Goal: Transaction & Acquisition: Subscribe to service/newsletter

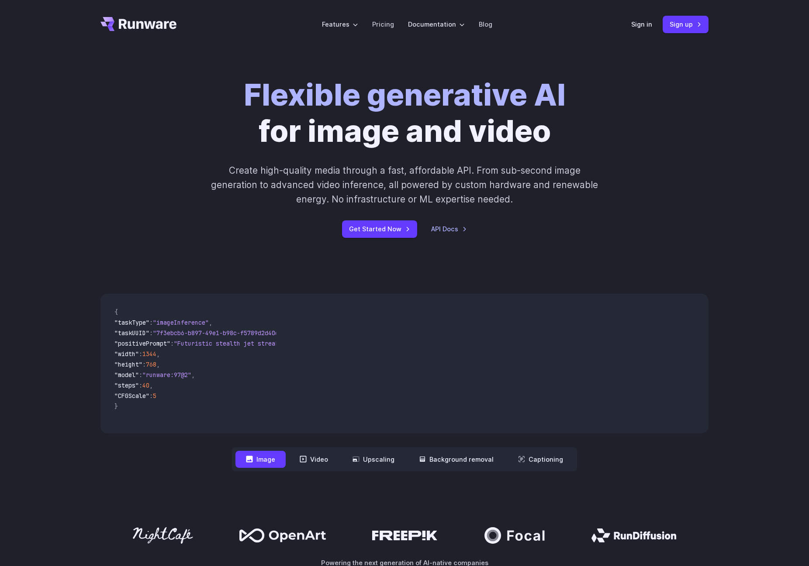
click at [341, 171] on p "Create high-quality media through a fast, affordable API. From sub-second image…" at bounding box center [404, 185] width 389 height 44
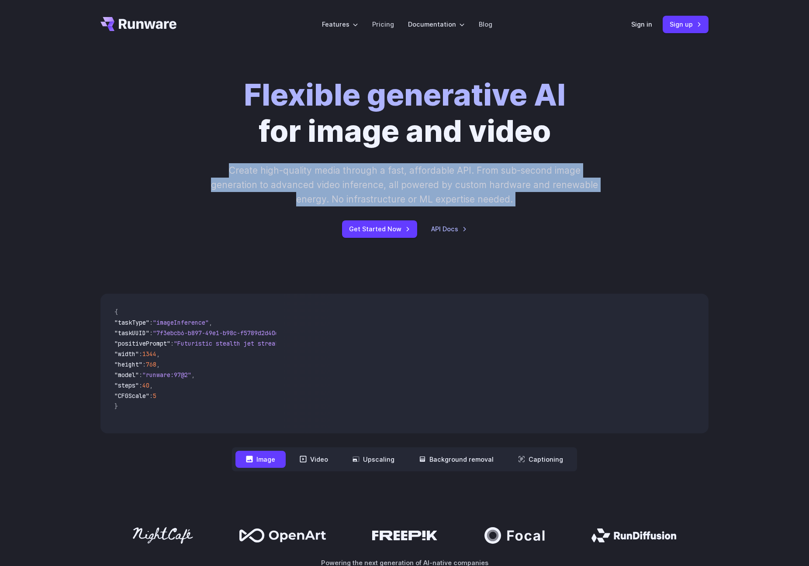
click at [341, 171] on p "Create high-quality media through a fast, affordable API. From sub-second image…" at bounding box center [404, 185] width 389 height 44
click at [460, 183] on p "Create high-quality media through a fast, affordable API. From sub-second image…" at bounding box center [404, 185] width 389 height 44
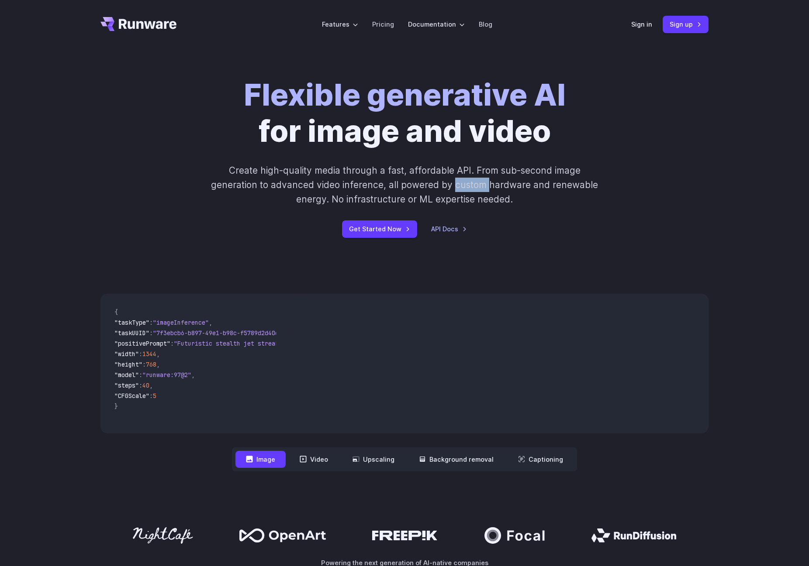
click at [460, 183] on p "Create high-quality media through a fast, affordable API. From sub-second image…" at bounding box center [404, 185] width 389 height 44
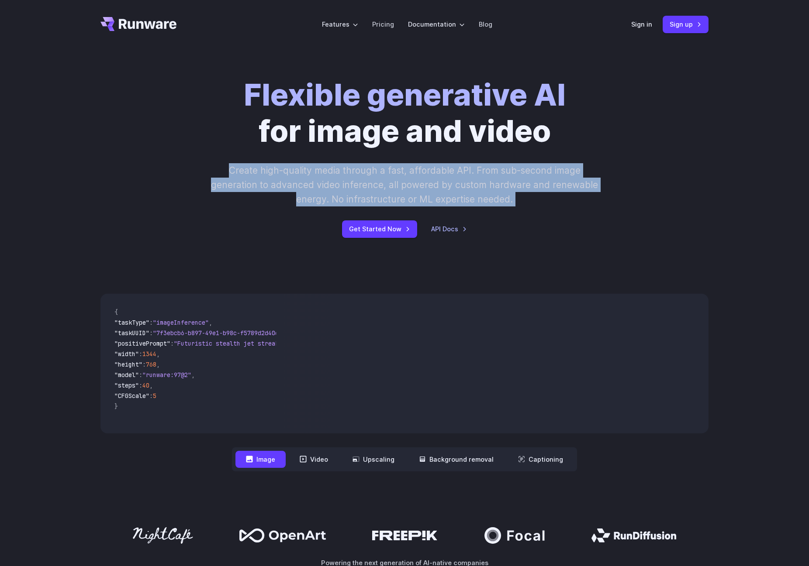
click at [460, 183] on p "Create high-quality media through a fast, affordable API. From sub-second image…" at bounding box center [404, 185] width 389 height 44
click at [356, 179] on p "Create high-quality media through a fast, affordable API. From sub-second image…" at bounding box center [404, 185] width 389 height 44
click at [379, 23] on link "Pricing" at bounding box center [383, 24] width 22 height 10
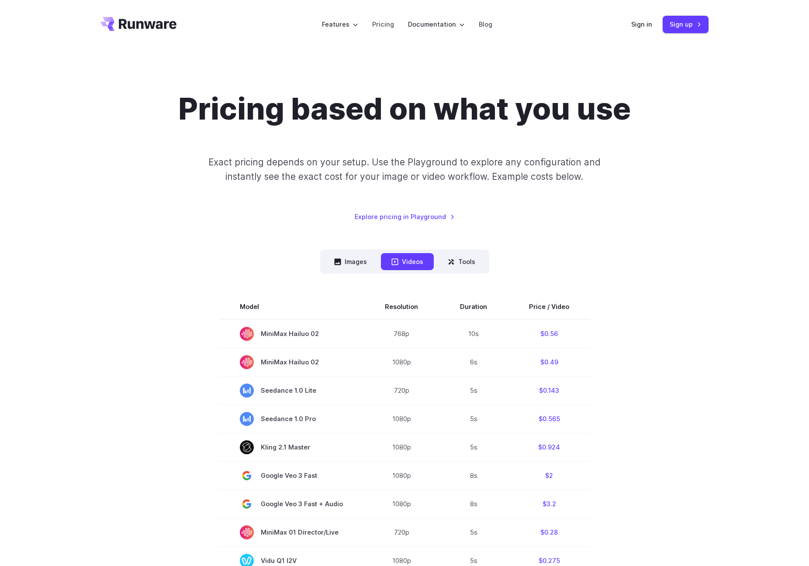
click at [162, 183] on div "Pricing based on what you use Exact pricing depends on your setup. Use the Play…" at bounding box center [404, 156] width 608 height 131
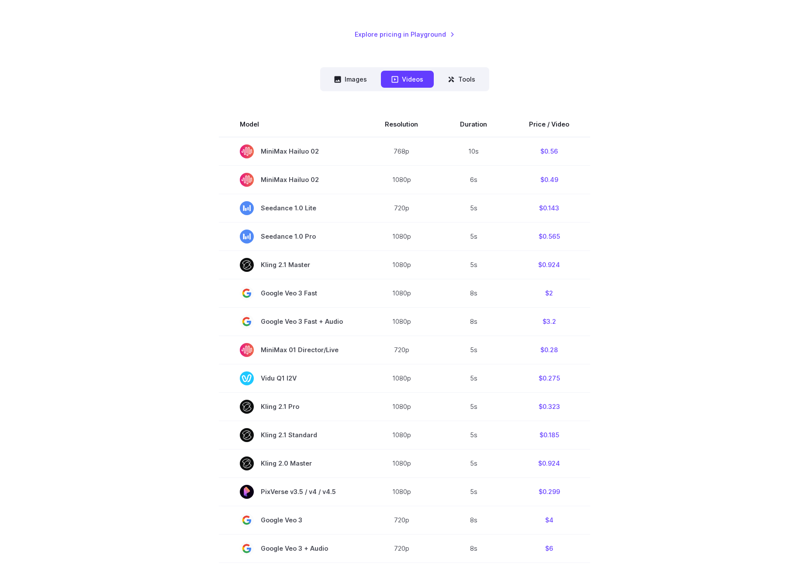
scroll to position [117, 0]
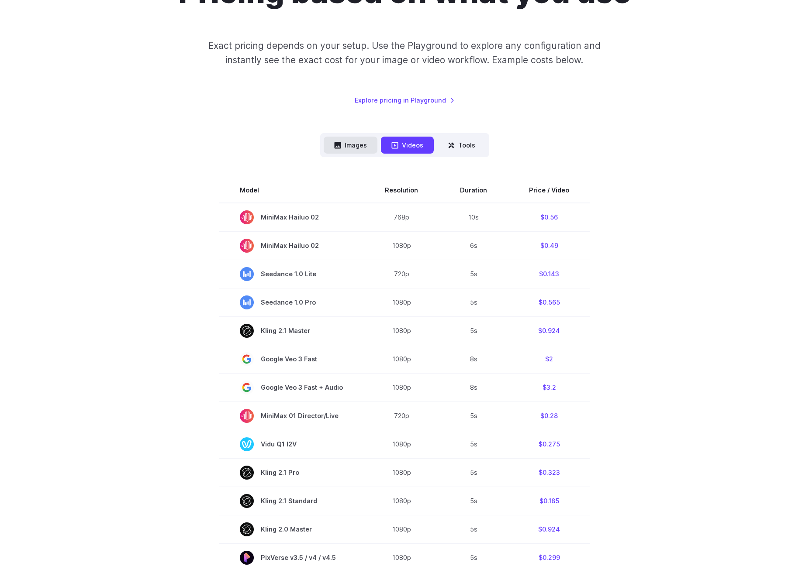
click at [341, 141] on button "Images" at bounding box center [351, 145] width 54 height 17
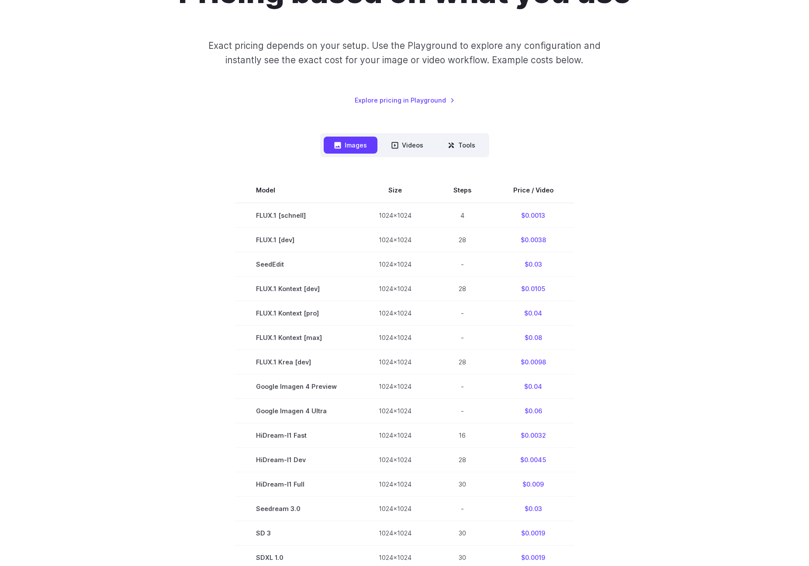
click at [121, 200] on section "Model Size Steps Price / Video FLUX.1 [schnell] 1024x1024 4 $0.0013 FLUX.1 [dev…" at bounding box center [404, 386] width 608 height 416
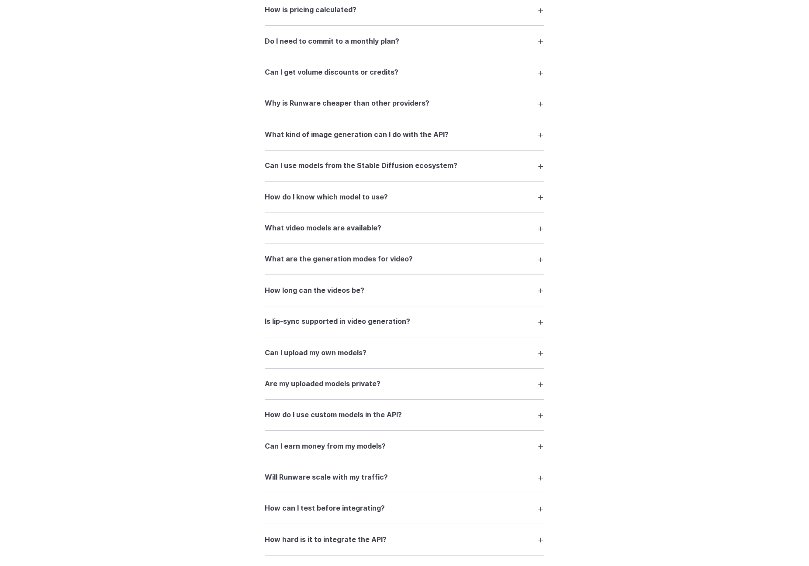
scroll to position [1207, 0]
click at [338, 143] on summary "What kind of image generation can I do with the API?" at bounding box center [404, 135] width 279 height 17
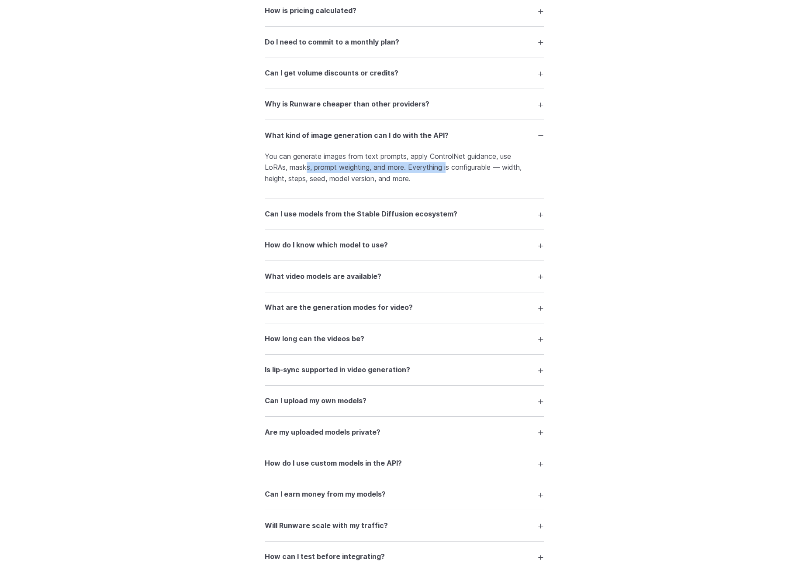
drag, startPoint x: 306, startPoint y: 163, endPoint x: 451, endPoint y: 173, distance: 145.3
click at [451, 173] on p "You can generate images from text prompts, apply ControlNet guidance, use LoRAs…" at bounding box center [404, 168] width 279 height 34
click at [339, 168] on p "You can generate images from text prompts, apply ControlNet guidance, use LoRAs…" at bounding box center [404, 168] width 279 height 34
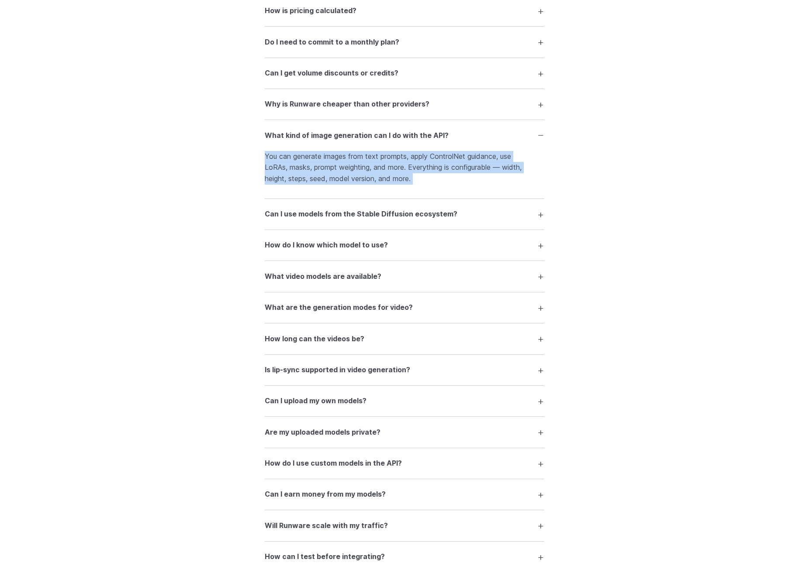
click at [339, 168] on p "You can generate images from text prompts, apply ControlNet guidance, use LoRAs…" at bounding box center [404, 168] width 279 height 34
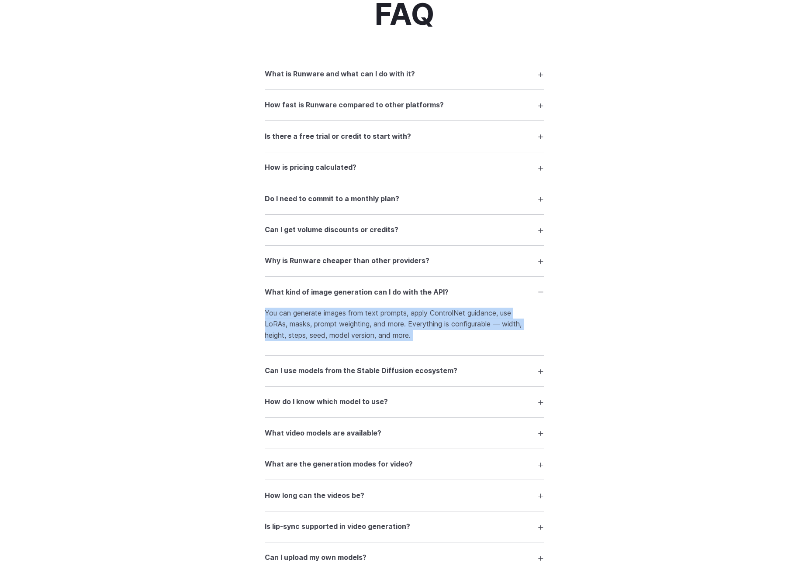
scroll to position [1033, 0]
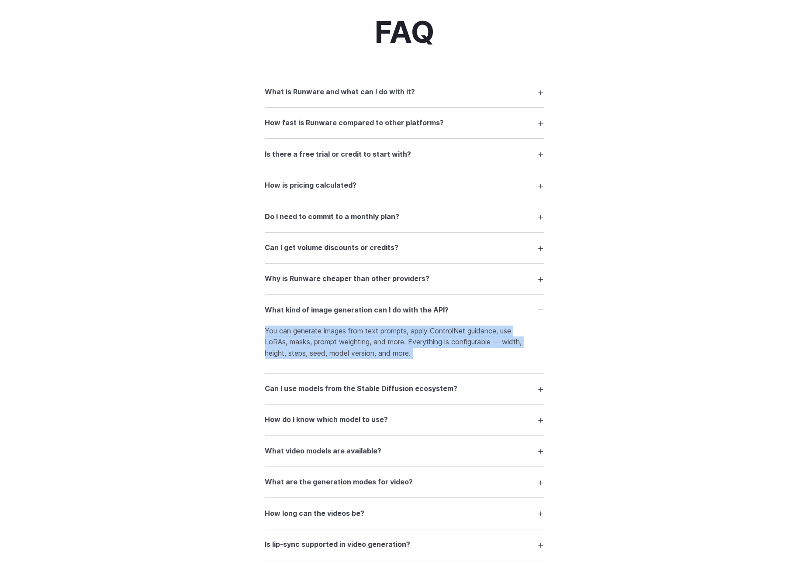
click at [341, 122] on h3 "How fast is Runware compared to other platforms?" at bounding box center [354, 122] width 179 height 11
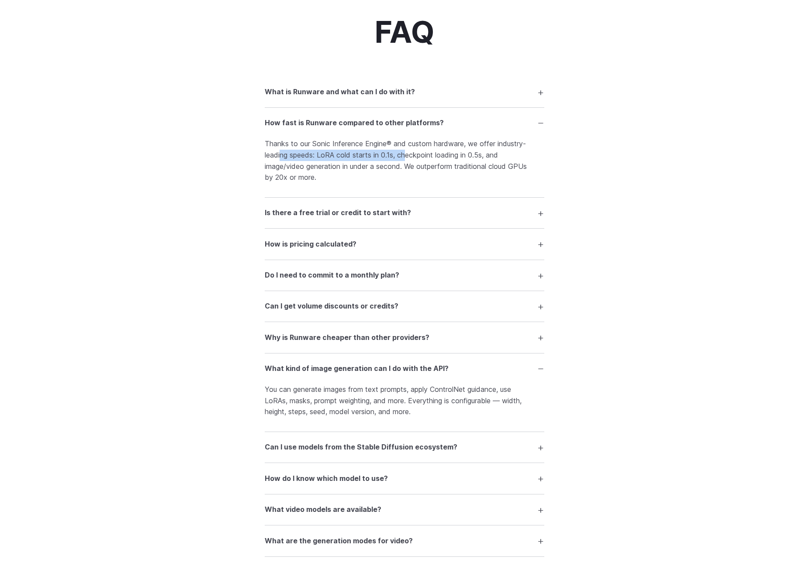
drag, startPoint x: 282, startPoint y: 152, endPoint x: 407, endPoint y: 158, distance: 124.6
click at [407, 158] on p "Thanks to our Sonic Inference Engine® and custom hardware, we offer industry-le…" at bounding box center [404, 160] width 279 height 45
click at [434, 160] on p "Thanks to our Sonic Inference Engine® and custom hardware, we offer industry-le…" at bounding box center [404, 160] width 279 height 45
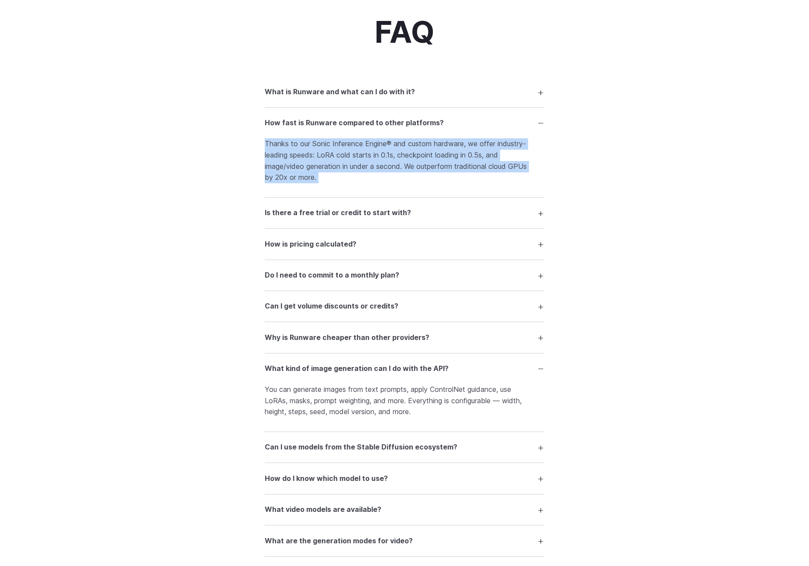
click at [434, 160] on p "Thanks to our Sonic Inference Engine® and custom hardware, we offer industry-le…" at bounding box center [404, 160] width 279 height 45
click at [360, 163] on p "Thanks to our Sonic Inference Engine® and custom hardware, we offer industry-le…" at bounding box center [404, 160] width 279 height 45
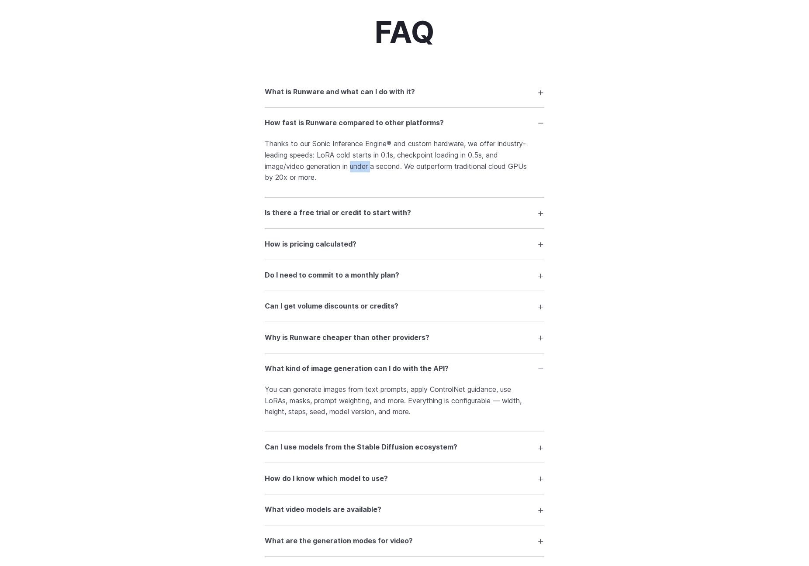
click at [360, 163] on p "Thanks to our Sonic Inference Engine® and custom hardware, we offer industry-le…" at bounding box center [404, 160] width 279 height 45
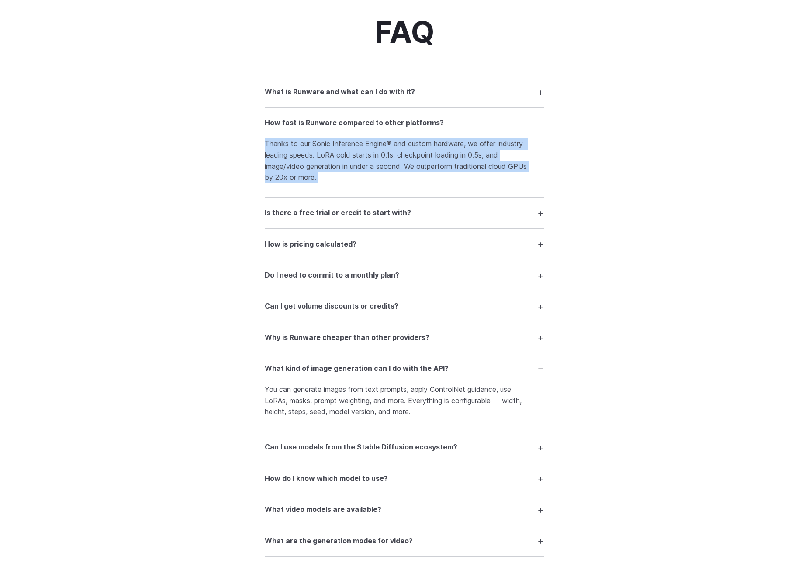
click at [360, 163] on p "Thanks to our Sonic Inference Engine® and custom hardware, we offer industry-le…" at bounding box center [404, 160] width 279 height 45
click at [331, 95] on h3 "What is Runware and what can I do with it?" at bounding box center [340, 91] width 150 height 11
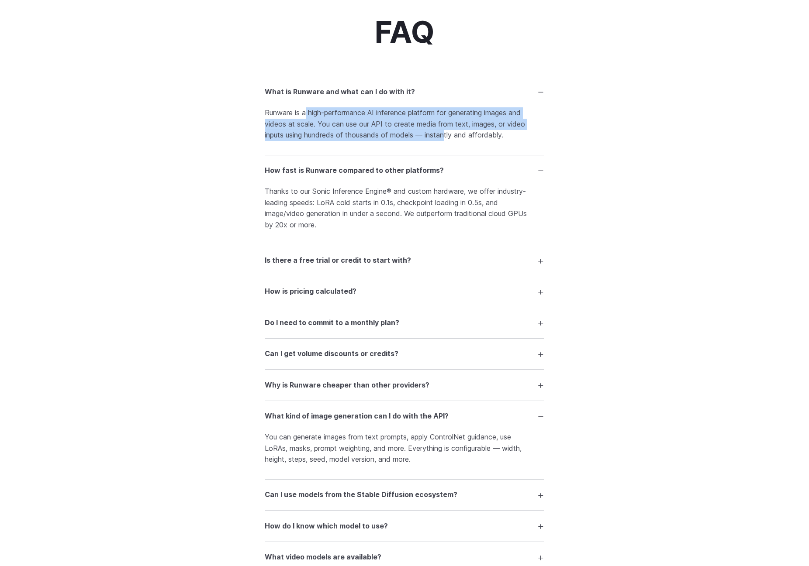
drag, startPoint x: 306, startPoint y: 117, endPoint x: 449, endPoint y: 140, distance: 145.0
click at [449, 140] on p "Runware is a high-performance AI inference platform for generating images and v…" at bounding box center [404, 124] width 279 height 34
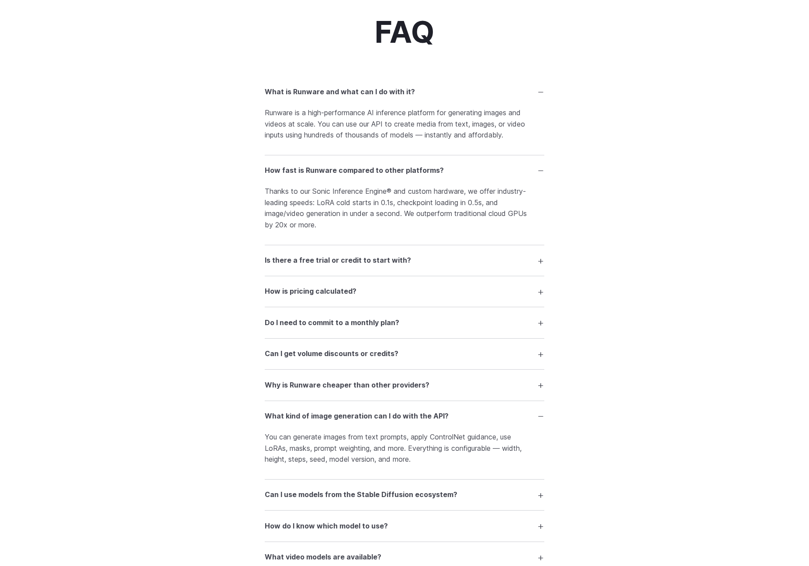
click at [459, 137] on p "Runware is a high-performance AI inference platform for generating images and v…" at bounding box center [404, 124] width 279 height 34
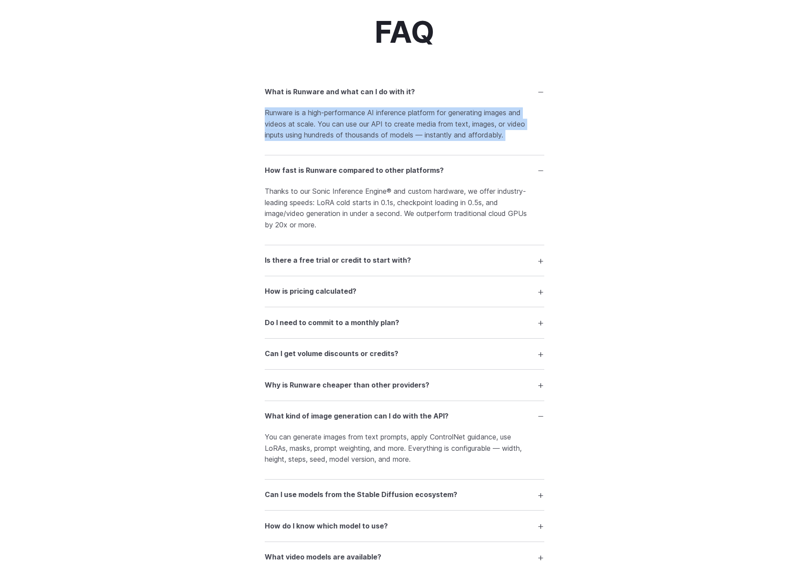
click at [459, 137] on p "Runware is a high-performance AI inference platform for generating images and v…" at bounding box center [404, 124] width 279 height 34
click at [451, 136] on p "Runware is a high-performance AI inference platform for generating images and v…" at bounding box center [404, 124] width 279 height 34
drag, startPoint x: 472, startPoint y: 138, endPoint x: 276, endPoint y: 113, distance: 197.3
click at [276, 113] on p "Runware is a high-performance AI inference platform for generating images and v…" at bounding box center [404, 124] width 279 height 34
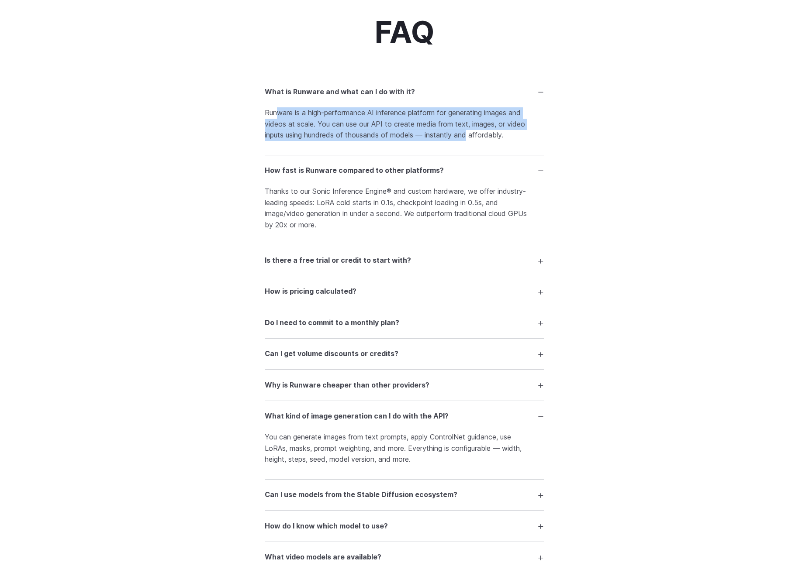
click at [298, 126] on p "Runware is a high-performance AI inference platform for generating images and v…" at bounding box center [404, 124] width 279 height 34
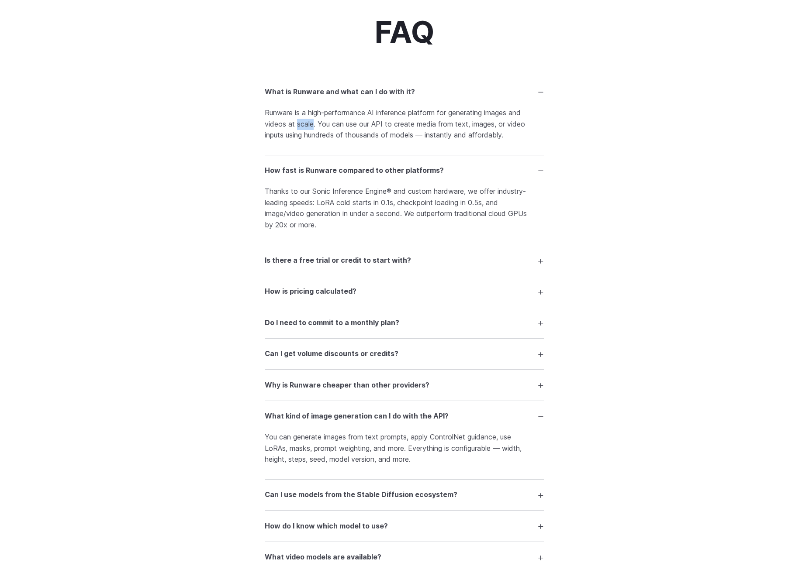
click at [298, 126] on p "Runware is a high-performance AI inference platform for generating images and v…" at bounding box center [404, 124] width 279 height 34
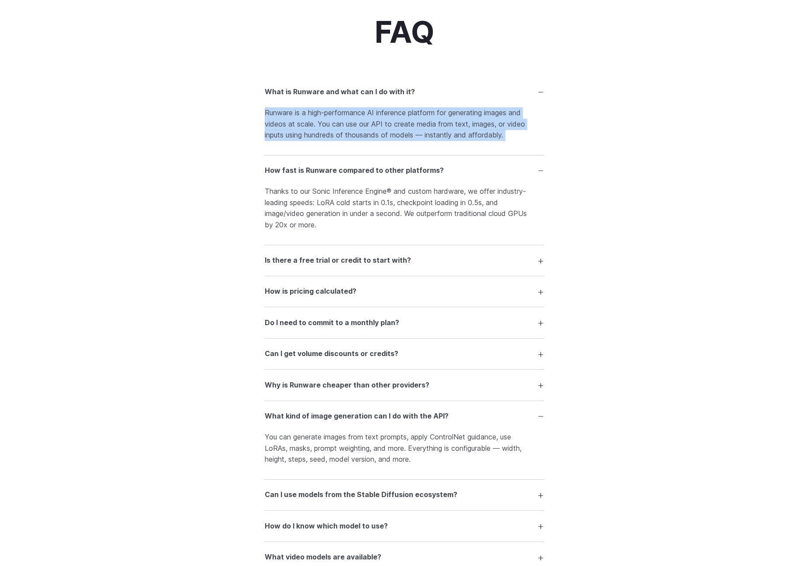
click at [298, 126] on p "Runware is a high-performance AI inference platform for generating images and v…" at bounding box center [404, 124] width 279 height 34
click at [258, 133] on div "FAQ What is Runware and what can I do with it? Runware is a high-performance AI…" at bounding box center [404, 450] width 629 height 869
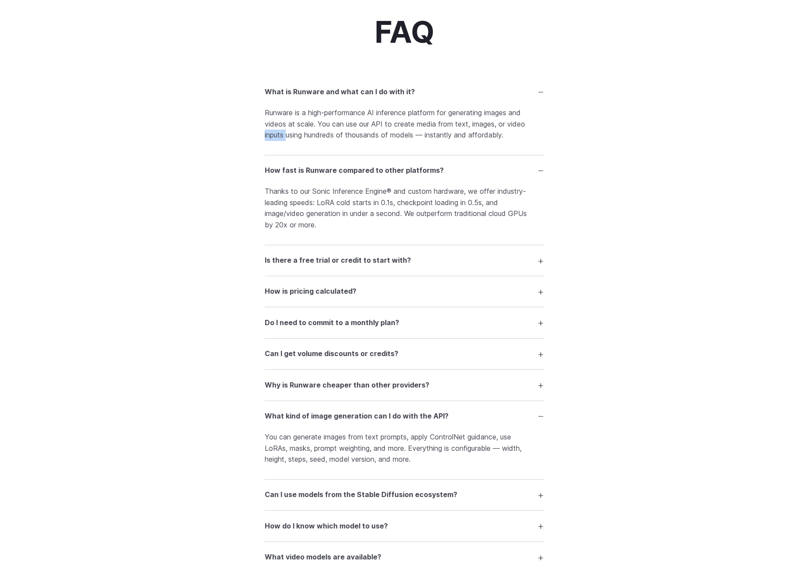
click at [258, 133] on div "FAQ What is Runware and what can I do with it? Runware is a high-performance AI…" at bounding box center [404, 450] width 629 height 869
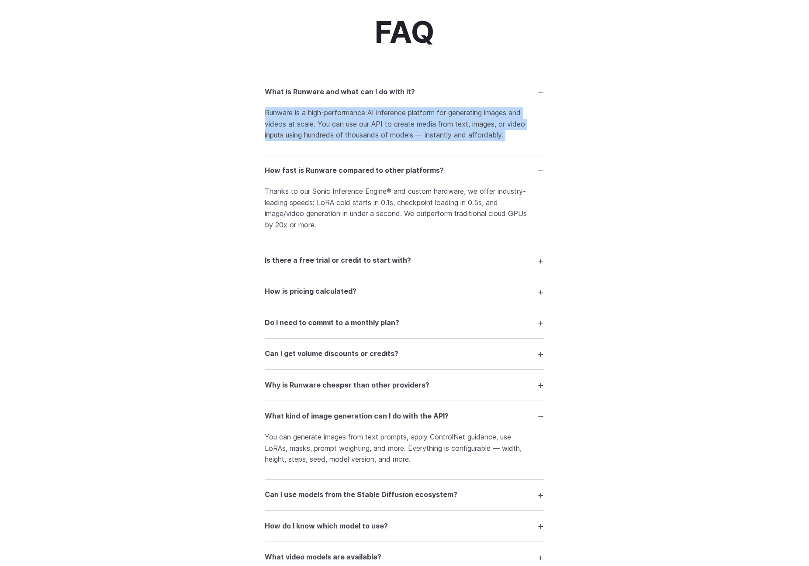
click at [258, 133] on div "FAQ What is Runware and what can I do with it? Runware is a high-performance AI…" at bounding box center [404, 450] width 629 height 869
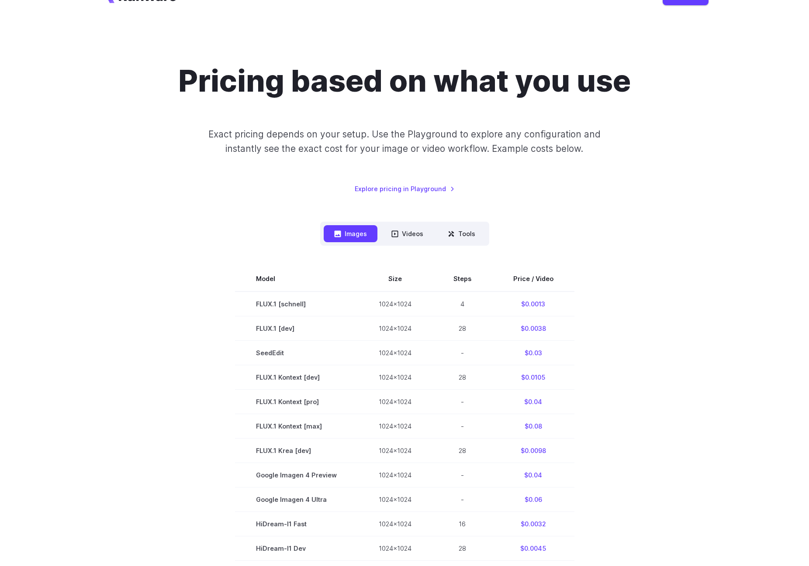
scroll to position [0, 0]
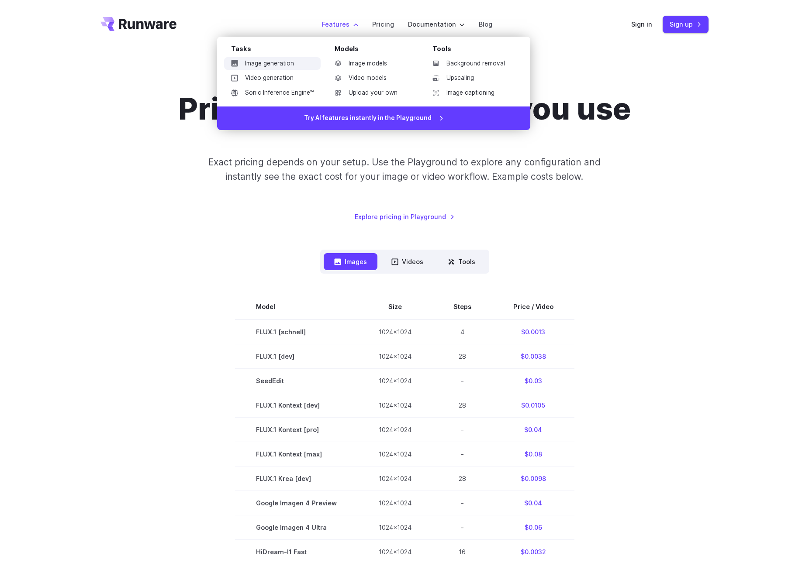
click at [295, 62] on link "Image generation" at bounding box center [272, 63] width 97 height 13
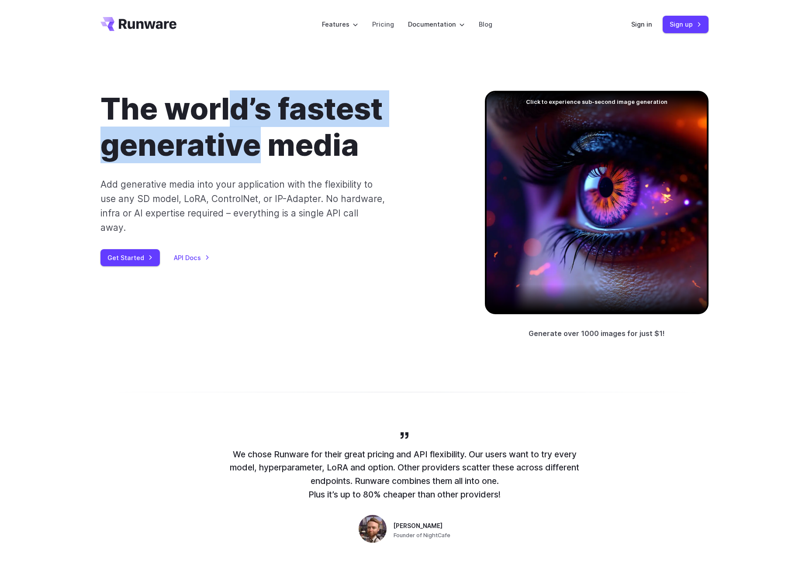
drag, startPoint x: 236, startPoint y: 115, endPoint x: 264, endPoint y: 146, distance: 41.5
click at [264, 146] on h1 "The world’s fastest generative media" at bounding box center [278, 127] width 356 height 72
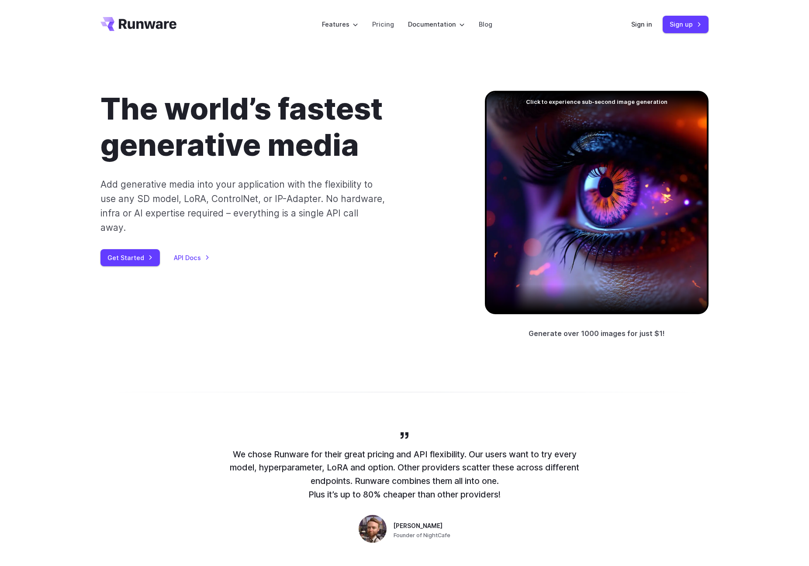
click at [301, 155] on h1 "The world’s fastest generative media" at bounding box center [278, 127] width 356 height 72
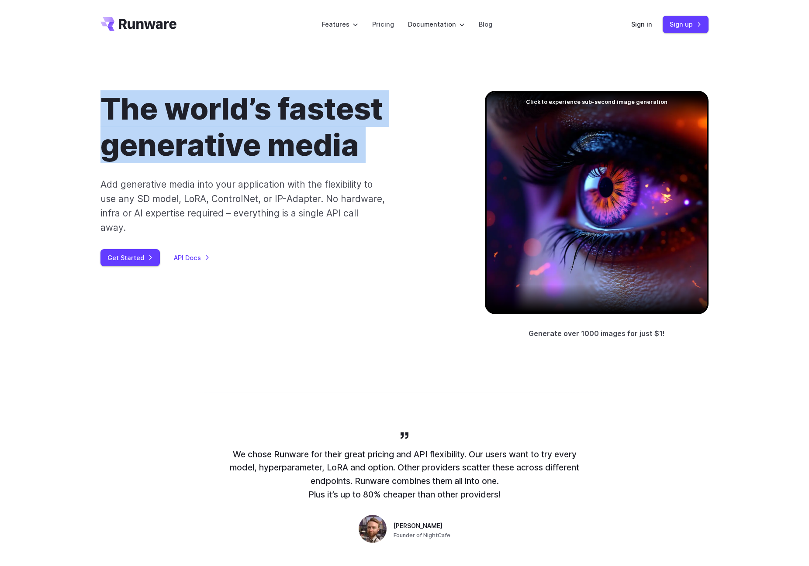
click at [301, 155] on h1 "The world’s fastest generative media" at bounding box center [278, 127] width 356 height 72
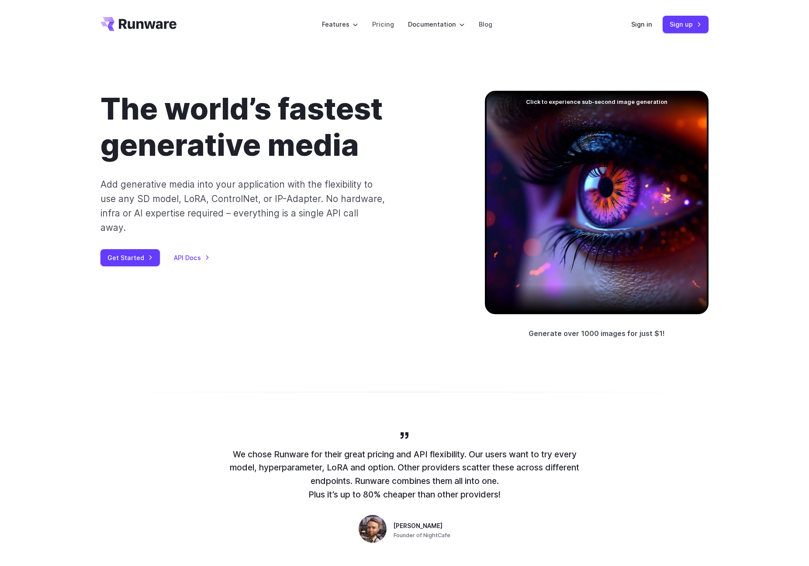
click at [294, 207] on p "Add generative media into your application with the flexibility to use any SD m…" at bounding box center [242, 206] width 285 height 58
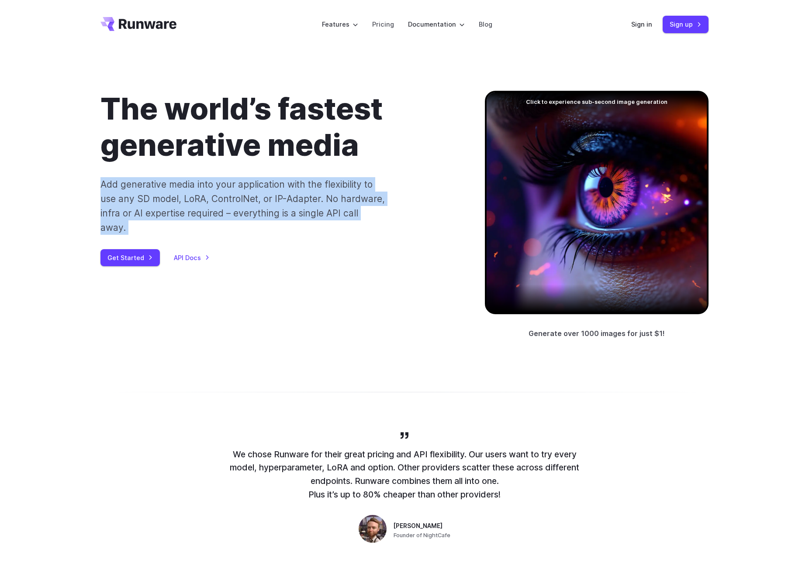
click at [294, 207] on p "Add generative media into your application with the flexibility to use any SD m…" at bounding box center [242, 206] width 285 height 58
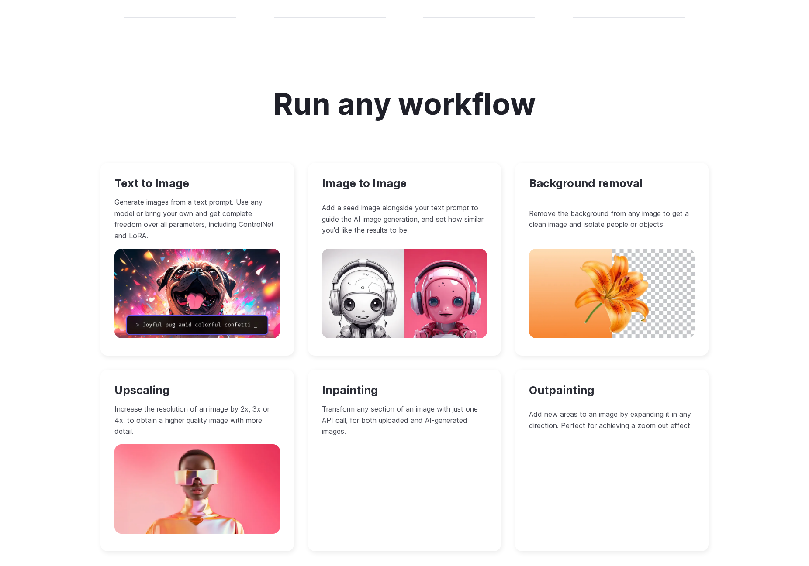
scroll to position [815, 0]
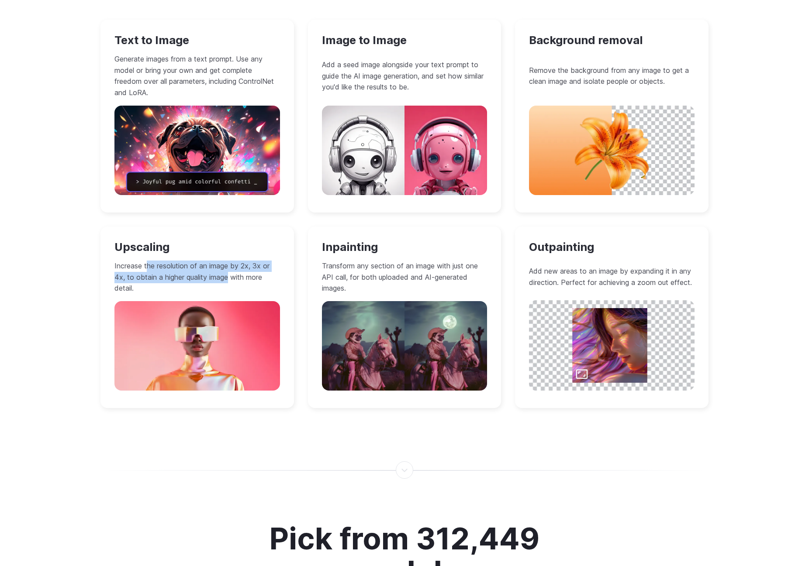
drag, startPoint x: 147, startPoint y: 263, endPoint x: 229, endPoint y: 274, distance: 82.8
click at [229, 274] on p "Increase the resolution of an image by 2x, 3x or 4x, to obtain a higher quality…" at bounding box center [197, 278] width 166 height 34
click at [359, 283] on p "Transform any section of an image with just one API call, for both uploaded and…" at bounding box center [405, 278] width 166 height 34
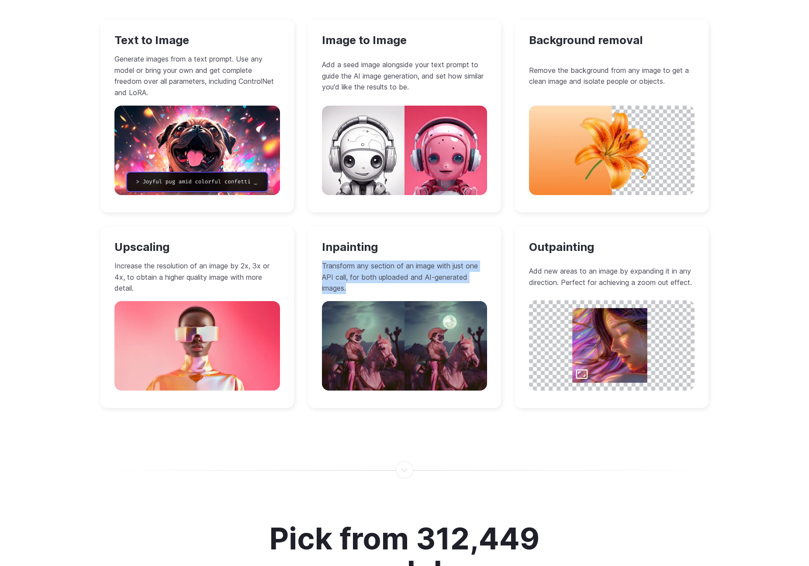
click at [359, 283] on p "Transform any section of an image with just one API call, for both uploaded and…" at bounding box center [405, 278] width 166 height 34
click at [432, 279] on p "Transform any section of an image with just one API call, for both uploaded and…" at bounding box center [405, 278] width 166 height 34
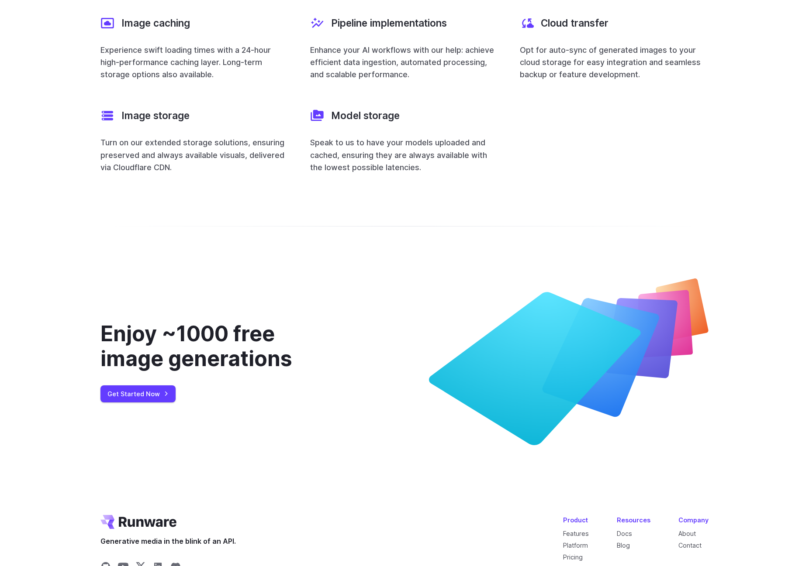
scroll to position [3377, 0]
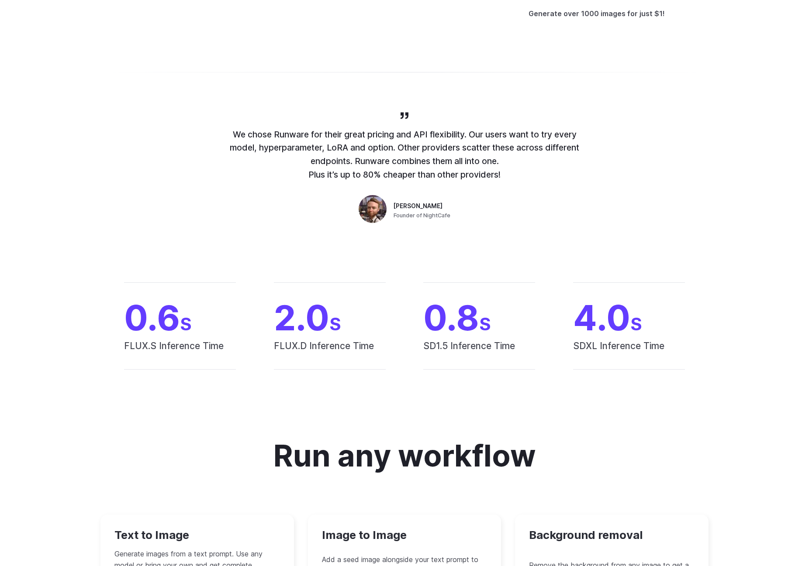
scroll to position [0, 0]
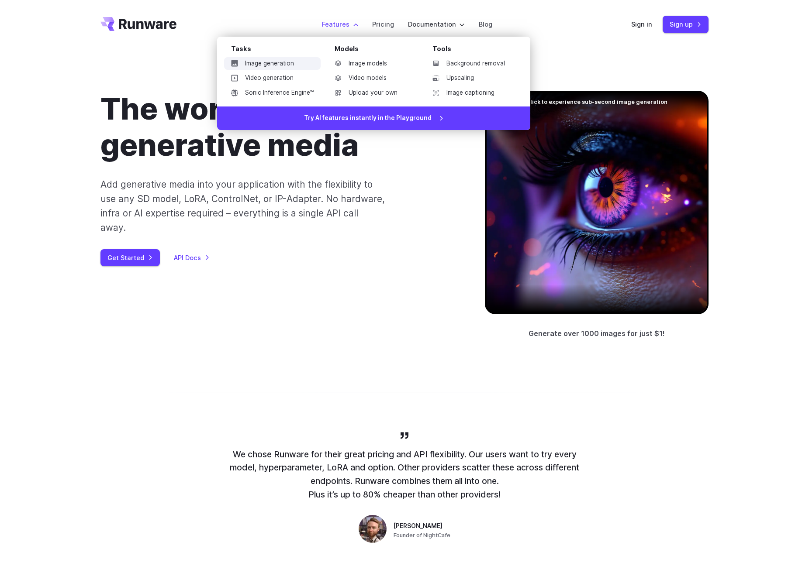
click at [280, 62] on link "Image generation" at bounding box center [272, 63] width 97 height 13
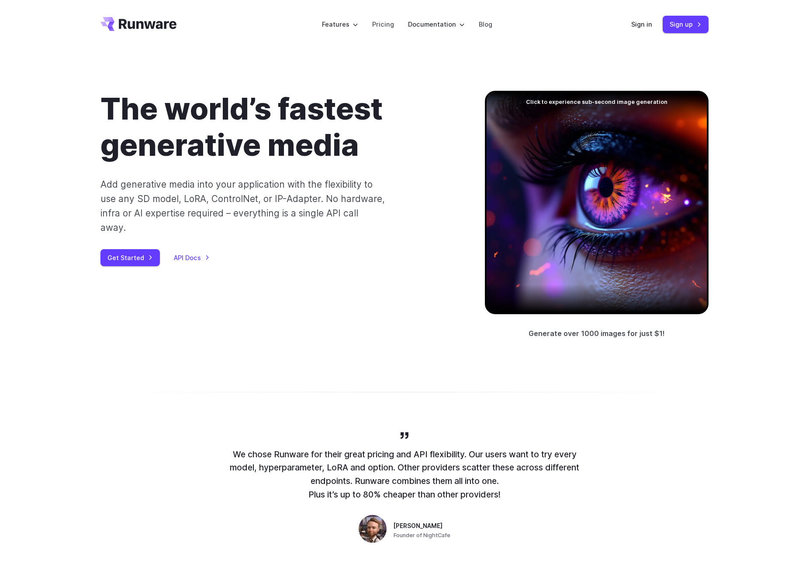
click at [100, 252] on div "The world’s fastest generative media Add generative media into your application…" at bounding box center [404, 215] width 629 height 249
click at [122, 249] on link "Get Started" at bounding box center [129, 257] width 59 height 17
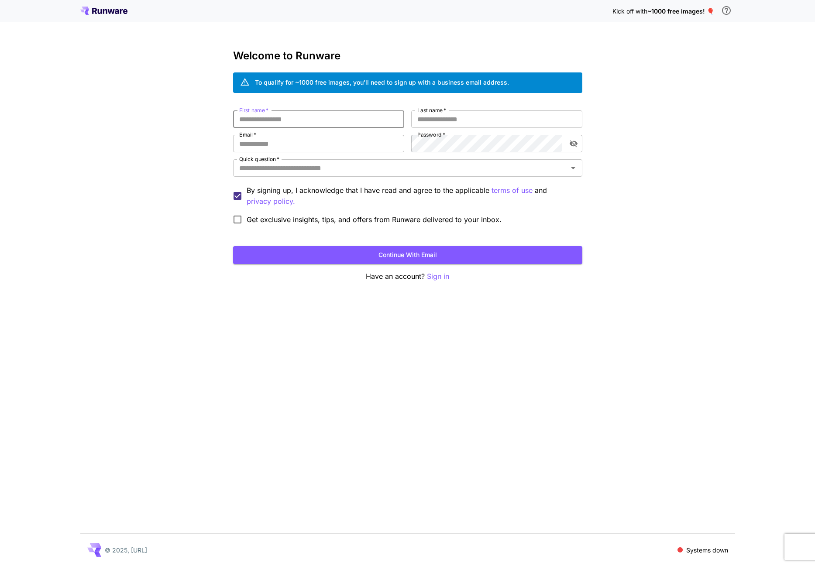
click at [290, 124] on input "First name   *" at bounding box center [318, 118] width 171 height 17
click at [168, 130] on div "Kick off with ~1000 free images! 🎈 Welcome to Runware To qualify for ~1000 free…" at bounding box center [407, 283] width 815 height 566
click at [365, 338] on div "Kick off with ~1000 free images! 🎈 Welcome to Runware To qualify for ~1000 free…" at bounding box center [407, 283] width 815 height 566
drag, startPoint x: 667, startPoint y: 155, endPoint x: 666, endPoint y: 77, distance: 77.7
click at [667, 154] on div "Kick off with ~1000 free images! 🎈 Welcome to Runware To qualify for ~1000 free…" at bounding box center [407, 283] width 815 height 566
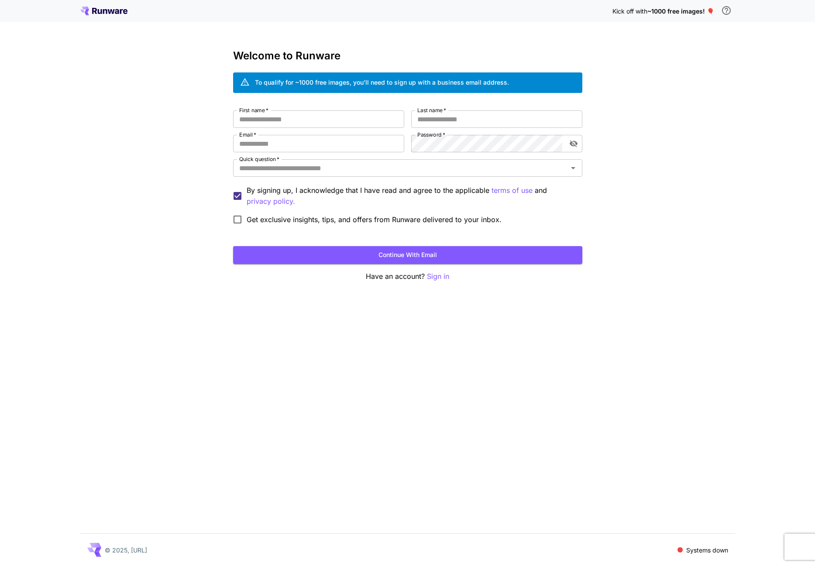
click at [667, 13] on span "~1000 free images! 🎈" at bounding box center [681, 10] width 67 height 7
click at [679, 14] on span "~1000 free images! 🎈" at bounding box center [681, 10] width 67 height 7
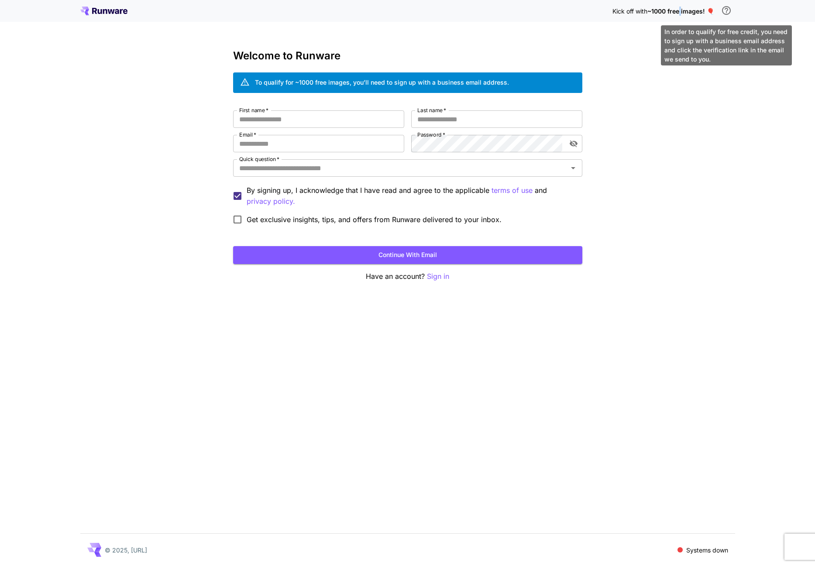
click at [726, 13] on icon "\a In order to qualify for free credit, you need to sign up with a business ema…" at bounding box center [726, 10] width 10 height 10
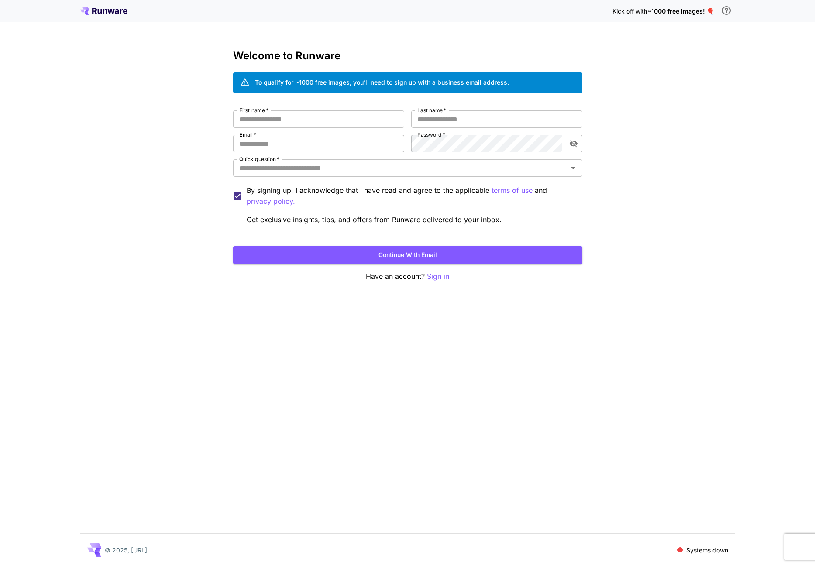
click at [712, 208] on div "Kick off with ~1000 free images! 🎈 Welcome to Runware To qualify for ~1000 free…" at bounding box center [407, 283] width 815 height 566
click at [689, 220] on div "Kick off with ~1000 free images! 🎈 Welcome to Runware To qualify for ~1000 free…" at bounding box center [407, 283] width 815 height 566
drag, startPoint x: 112, startPoint y: 334, endPoint x: 155, endPoint y: 353, distance: 47.3
click at [114, 334] on div "Kick off with ~1000 free images! 🎈 Welcome to Runware To qualify for ~1000 free…" at bounding box center [407, 283] width 815 height 566
click at [678, 550] on span at bounding box center [680, 550] width 5 height 5
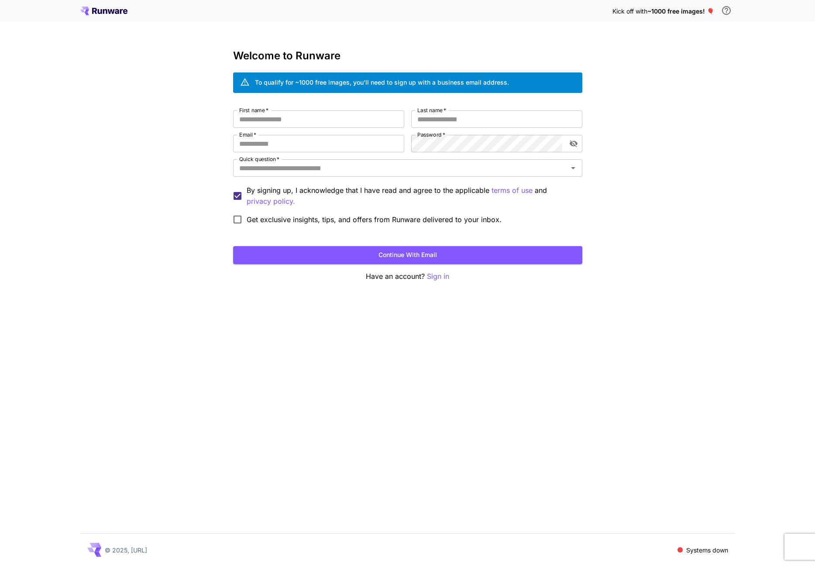
click at [680, 551] on span at bounding box center [680, 550] width 5 height 5
drag, startPoint x: 412, startPoint y: 387, endPoint x: 245, endPoint y: 184, distance: 262.2
click at [407, 380] on div "Kick off with ~1000 free images! 🎈 Welcome to Runware To qualify for ~1000 free…" at bounding box center [407, 283] width 815 height 566
